Goal: Task Accomplishment & Management: Manage account settings

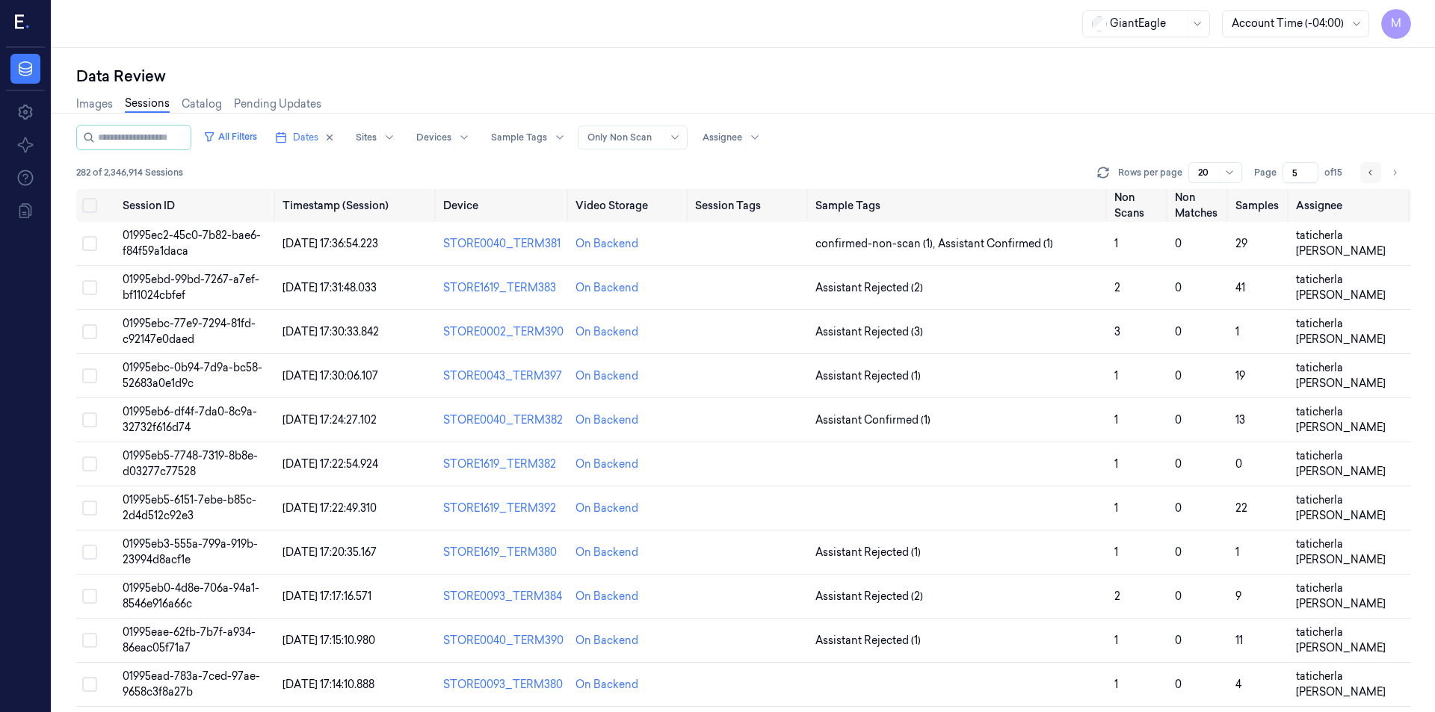
click at [1371, 172] on icon "Go to previous page" at bounding box center [1370, 173] width 9 height 12
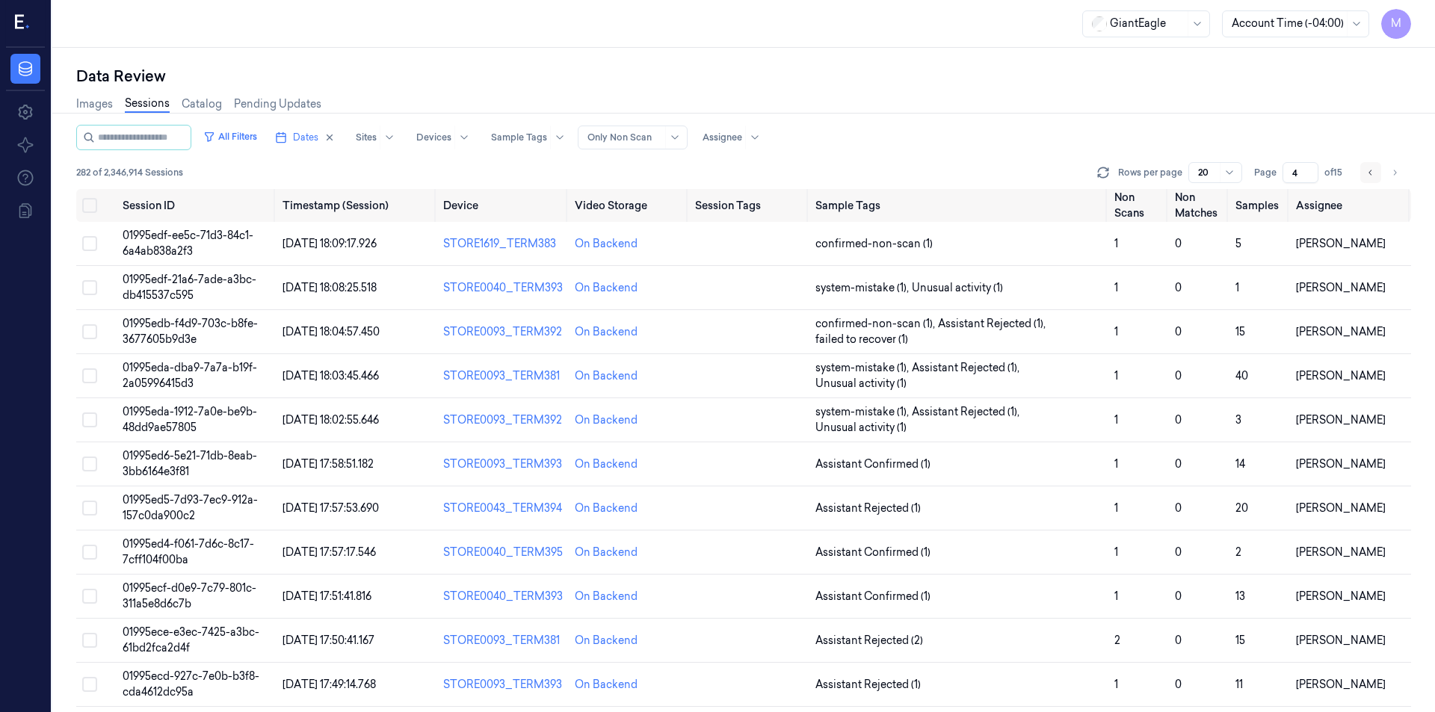
click at [1371, 172] on icon "Go to previous page" at bounding box center [1370, 173] width 9 height 12
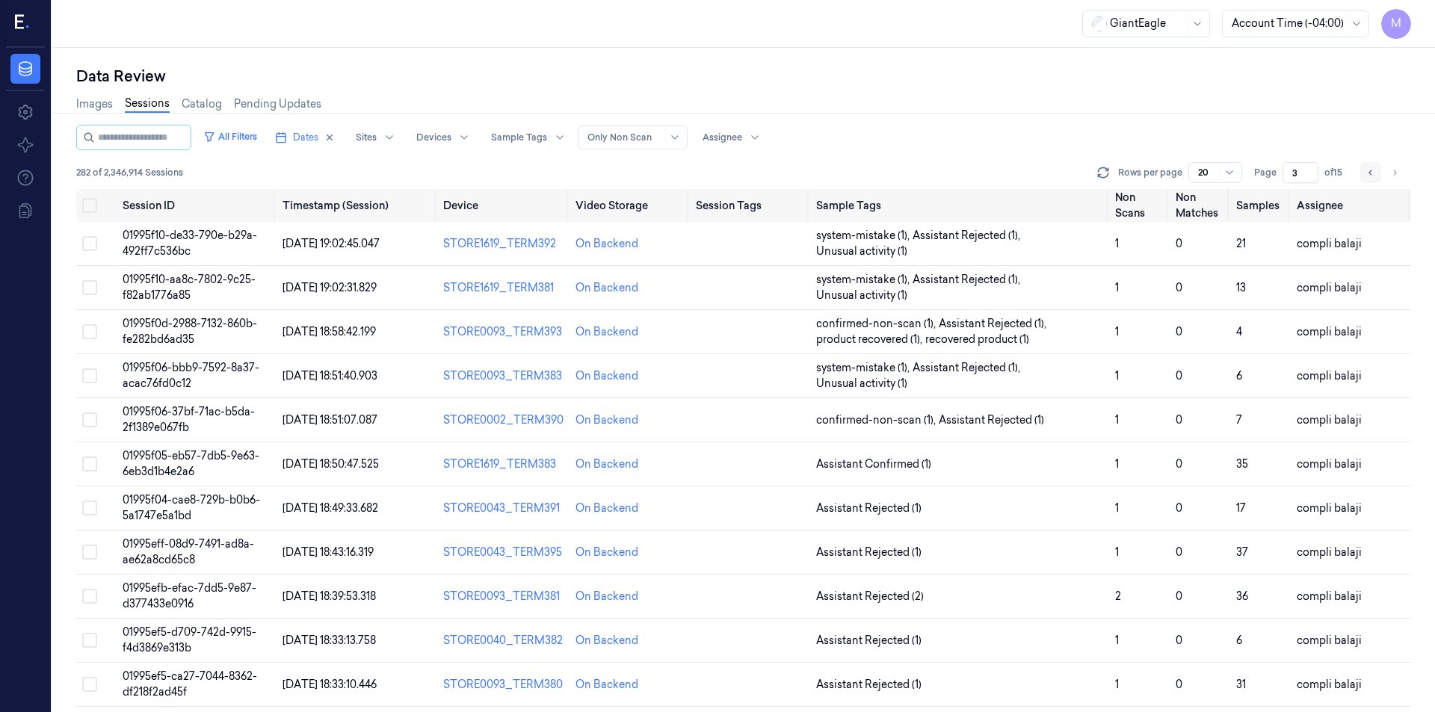
click at [1371, 172] on icon "Go to previous page" at bounding box center [1370, 173] width 9 height 12
type input "2"
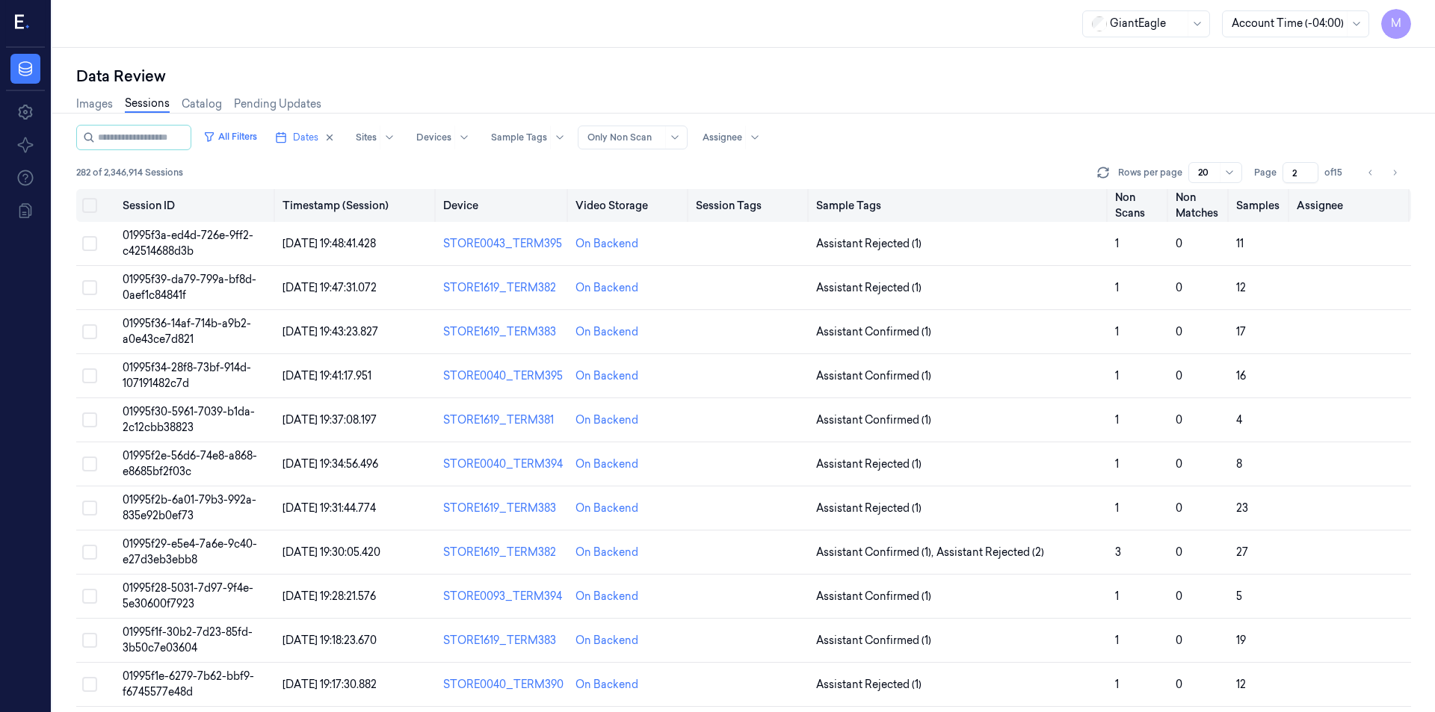
click at [94, 202] on button "Select all" at bounding box center [89, 205] width 15 height 15
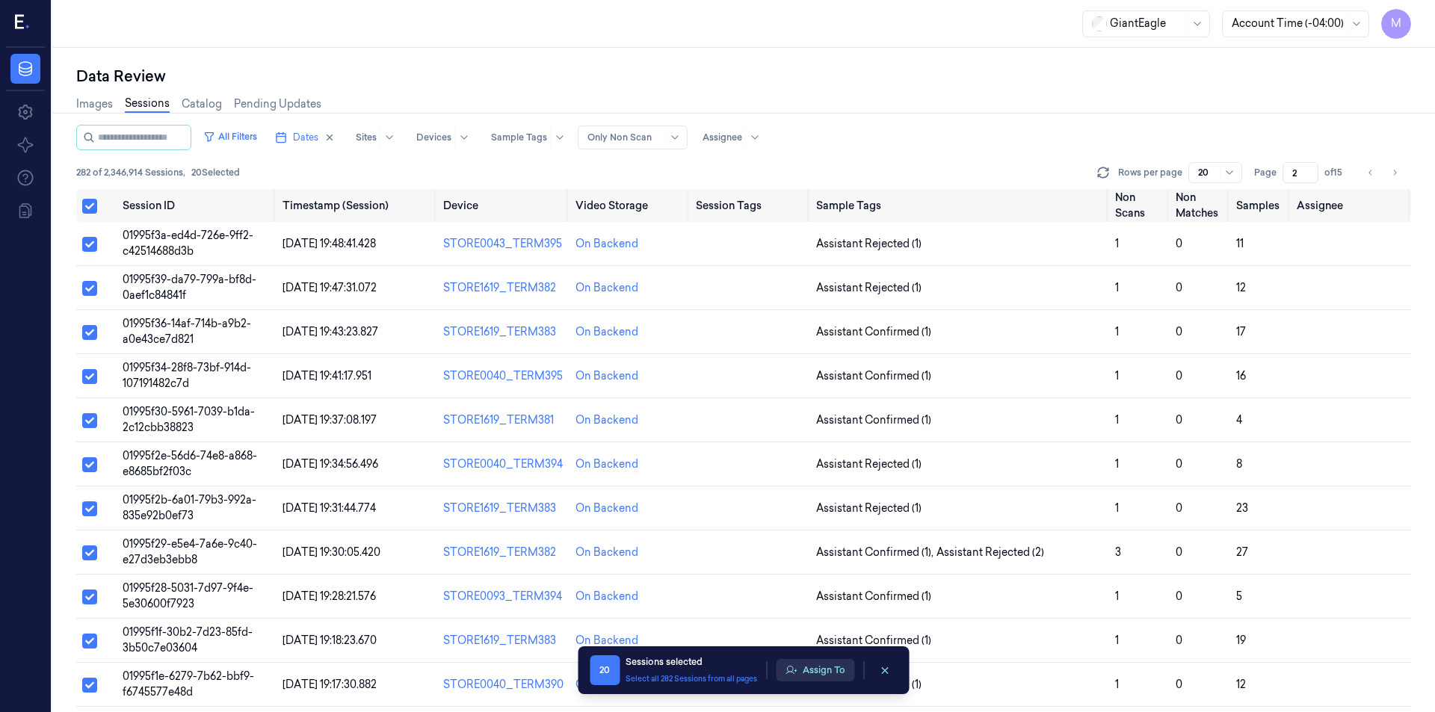
click at [820, 676] on button "Assign To" at bounding box center [815, 670] width 78 height 22
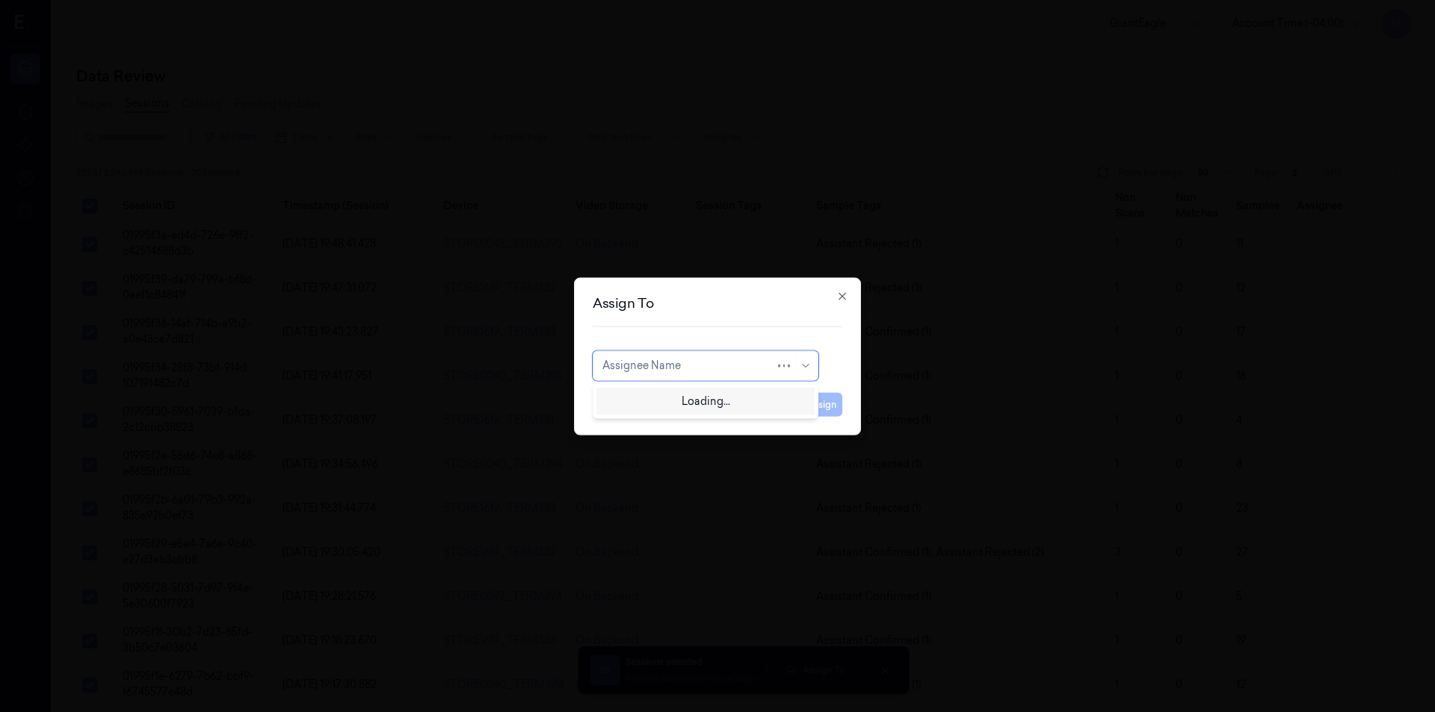
click at [705, 368] on div at bounding box center [688, 366] width 173 height 16
type input "ay"
click at [696, 399] on div "[PERSON_NAME]" at bounding box center [705, 400] width 206 height 16
click at [814, 403] on button "Assign" at bounding box center [821, 404] width 41 height 24
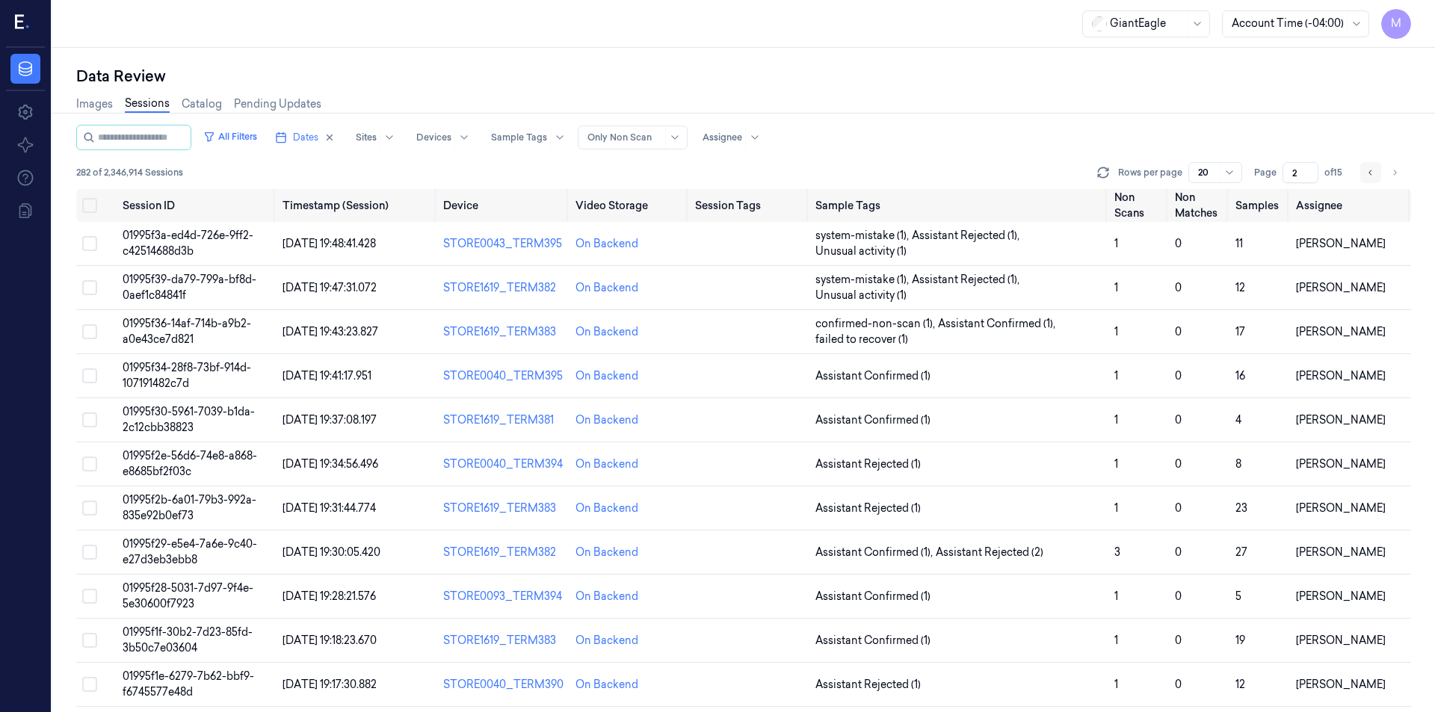
click at [1364, 179] on button "Go to previous page" at bounding box center [1370, 172] width 21 height 21
type input "1"
